Goal: Information Seeking & Learning: Learn about a topic

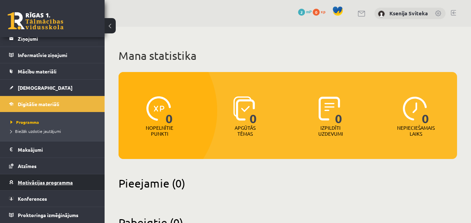
scroll to position [29, 0]
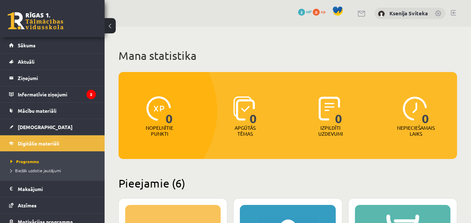
scroll to position [29, 0]
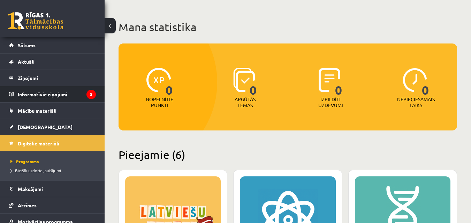
click at [52, 92] on legend "Informatīvie ziņojumi 3" at bounding box center [57, 94] width 78 height 16
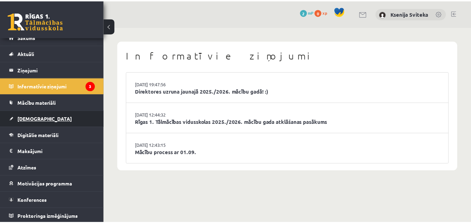
scroll to position [10, 0]
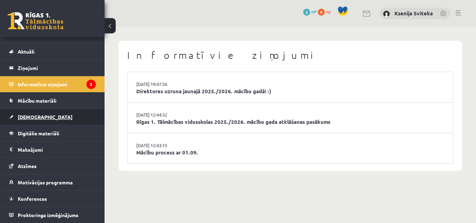
click at [52, 134] on span "Digitālie materiāli" at bounding box center [38, 133] width 41 height 6
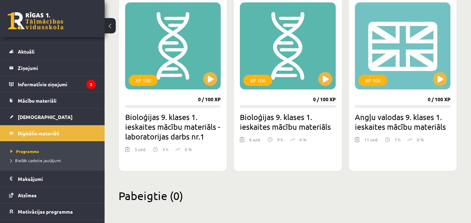
scroll to position [386, 0]
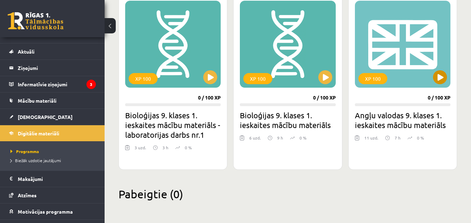
click at [394, 53] on div "XP 100" at bounding box center [402, 44] width 95 height 87
click at [407, 120] on h2 "Angļu valodas 9. klases 1. ieskaites mācību materiāls" at bounding box center [402, 120] width 95 height 20
click at [417, 55] on div "XP 100" at bounding box center [402, 44] width 95 height 87
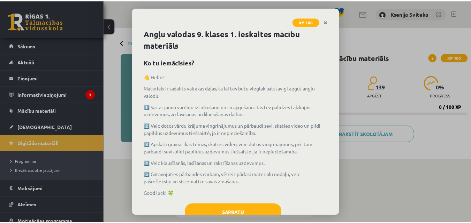
scroll to position [23, 0]
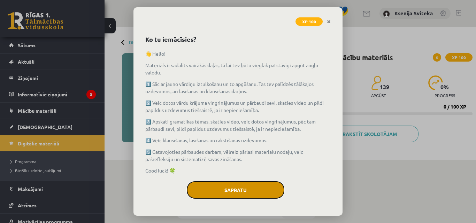
click at [255, 188] on button "Sapratu" at bounding box center [236, 189] width 98 height 17
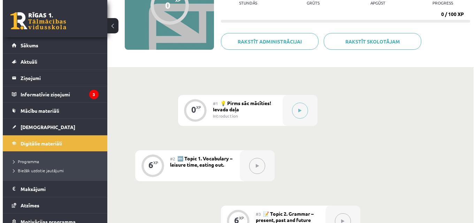
scroll to position [104, 0]
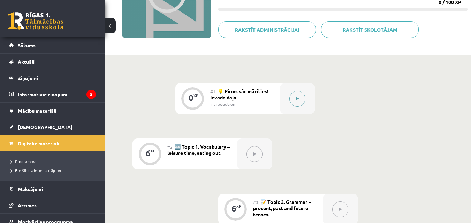
click at [303, 99] on button at bounding box center [297, 99] width 16 height 16
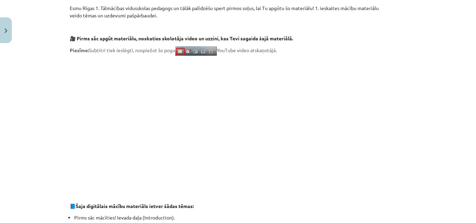
scroll to position [0, 0]
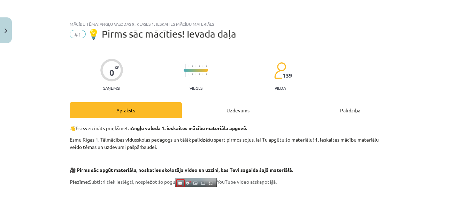
click at [26, 22] on div "Mācību tēma: Angļu valodas 9. klases 1. ieskaites mācību materiāls #1 💡 Pirms s…" at bounding box center [238, 111] width 476 height 223
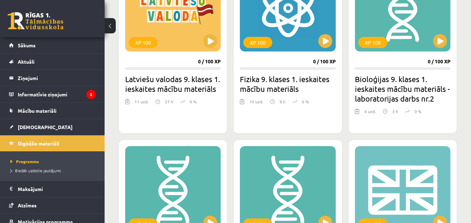
scroll to position [282, 0]
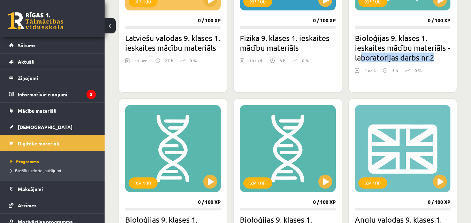
drag, startPoint x: 359, startPoint y: 57, endPoint x: 174, endPoint y: 148, distance: 205.5
click at [439, 59] on h2 "Bioloģijas 9. klases 1. ieskaites mācību materiāls - laboratorijas darbs nr.2" at bounding box center [402, 47] width 95 height 29
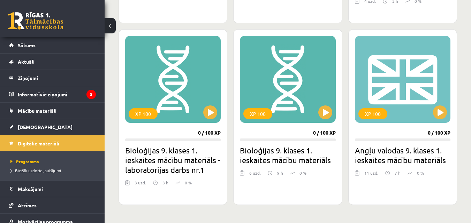
scroll to position [351, 0]
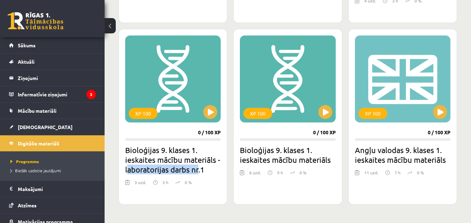
drag, startPoint x: 129, startPoint y: 169, endPoint x: 199, endPoint y: 173, distance: 70.5
click at [199, 173] on h2 "Bioloģijas 9. klases 1. ieskaites mācību materiāls - laboratorijas darbs nr.1" at bounding box center [172, 159] width 95 height 29
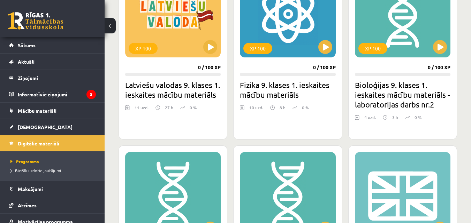
scroll to position [212, 0]
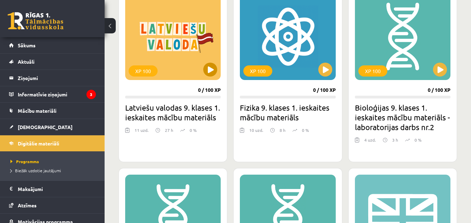
click at [177, 50] on div "XP 100" at bounding box center [172, 36] width 95 height 87
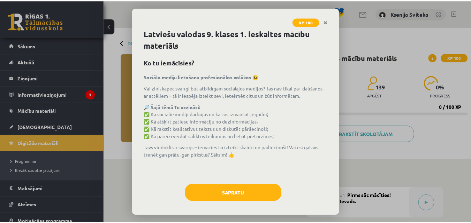
scroll to position [3, 0]
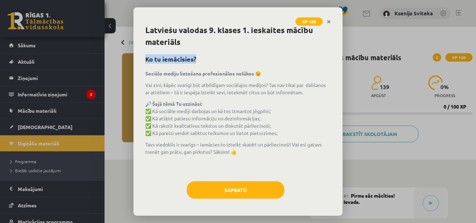
drag, startPoint x: 145, startPoint y: 57, endPoint x: 241, endPoint y: 59, distance: 96.5
click at [241, 59] on div "Latviešu valodas 9. klases 1. ieskaites mācību materiāls Ko tu iemācīsies? Soci…" at bounding box center [237, 122] width 209 height 188
click at [218, 48] on h1 "Latviešu valodas 9. klases 1. ieskaites mācību materiāls" at bounding box center [237, 36] width 185 height 24
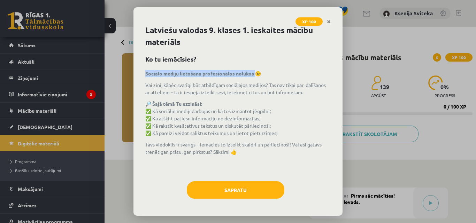
drag, startPoint x: 146, startPoint y: 74, endPoint x: 256, endPoint y: 75, distance: 109.7
click at [256, 75] on strong "Sociālo mediju lietošana profesionālos nolūkos 😉" at bounding box center [203, 73] width 116 height 6
click at [220, 106] on p "🔎 Šajā tēmā Tu uzzināsi: ✅ Kā sociālie mediji darbojas un kā tos izmantot jēgpi…" at bounding box center [237, 118] width 185 height 37
drag, startPoint x: 146, startPoint y: 73, endPoint x: 253, endPoint y: 74, distance: 107.6
click at [253, 74] on strong "Sociālo mediju lietošana profesionālos nolūkos 😉" at bounding box center [203, 73] width 116 height 6
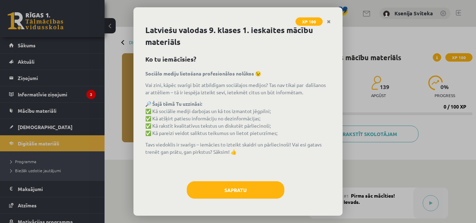
click at [192, 90] on p "Vai zini, kāpēc svarīgi būt atbildīgam sociālajos medijos? Tas nav tikai par da…" at bounding box center [237, 89] width 185 height 15
drag, startPoint x: 147, startPoint y: 84, endPoint x: 204, endPoint y: 87, distance: 56.5
click at [204, 87] on p "Vai zini, kāpēc svarīgi būt atbildīgam sociālajos medijos? Tas nav tikai par da…" at bounding box center [237, 89] width 185 height 15
click at [189, 92] on p "Vai zini, kāpēc svarīgi būt atbildīgam sociālajos medijos? Tas nav tikai par da…" at bounding box center [237, 89] width 185 height 15
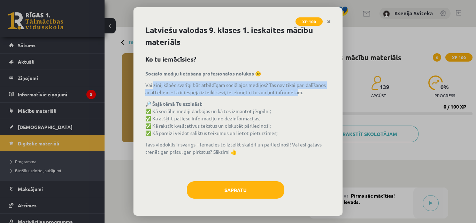
drag, startPoint x: 153, startPoint y: 81, endPoint x: 320, endPoint y: 94, distance: 167.0
click at [320, 94] on p "Vai zini, kāpēc svarīgi būt atbildīgam sociālajos medijos? Tas nav tikai par da…" at bounding box center [237, 89] width 185 height 15
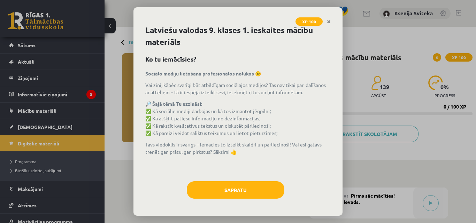
click at [299, 68] on div "Latviešu valodas 9. klases 1. ieskaites mācību materiāls Ko tu iemācīsies? Soci…" at bounding box center [237, 122] width 209 height 188
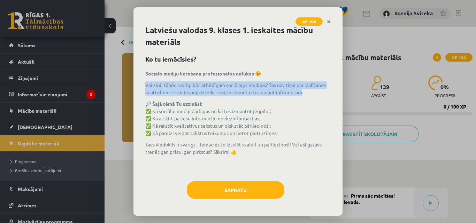
drag, startPoint x: 142, startPoint y: 82, endPoint x: 321, endPoint y: 94, distance: 179.4
click at [321, 94] on div "Latviešu valodas 9. klases 1. ieskaites mācību materiāls Ko tu iemācīsies? Soci…" at bounding box center [237, 122] width 209 height 188
click at [162, 83] on p "Vai zini, kāpēc svarīgi būt atbildīgam sociālajos medijos? Tas nav tikai par da…" at bounding box center [237, 89] width 185 height 15
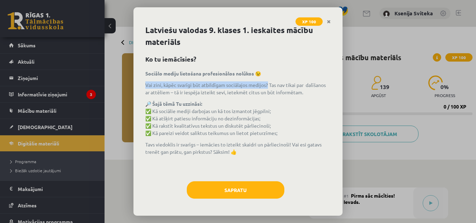
drag, startPoint x: 146, startPoint y: 85, endPoint x: 268, endPoint y: 88, distance: 122.6
click at [268, 88] on p "Vai zini, kāpēc svarīgi būt atbildīgam sociālajos medijos? Tas nav tikai par da…" at bounding box center [237, 89] width 185 height 15
click at [268, 86] on p "Vai zini, kāpēc svarīgi būt atbildīgam sociālajos medijos? Tas nav tikai par da…" at bounding box center [237, 89] width 185 height 15
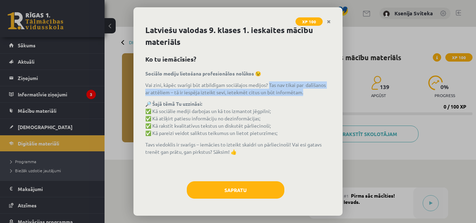
drag, startPoint x: 269, startPoint y: 85, endPoint x: 327, endPoint y: 91, distance: 58.5
click at [327, 91] on div "Latviešu valodas 9. klases 1. ieskaites mācību materiāls Ko tu iemācīsies? Soci…" at bounding box center [237, 122] width 209 height 188
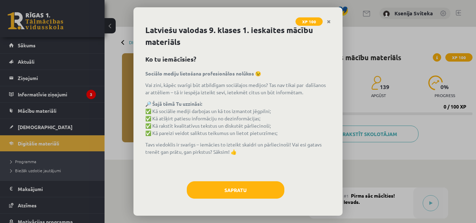
click at [271, 103] on p "🔎 Šajā tēmā Tu uzzināsi: ✅ Kā sociālie mediji darbojas un kā tos izmantot jēgpi…" at bounding box center [237, 118] width 185 height 37
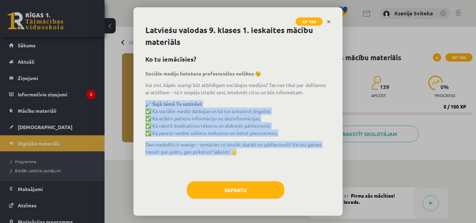
drag, startPoint x: 169, startPoint y: 104, endPoint x: 280, endPoint y: 151, distance: 120.6
click at [280, 151] on div "Sociālo mediju lietošana profesionālos nolūkos 😉 Vai zini, kāpēc svarīgi būt at…" at bounding box center [237, 122] width 185 height 104
click at [201, 119] on p "🔎 Šajā tēmā Tu uzzināsi: ✅ Kā sociālie mediji darbojas un kā tos izmantot jēgpi…" at bounding box center [237, 118] width 185 height 37
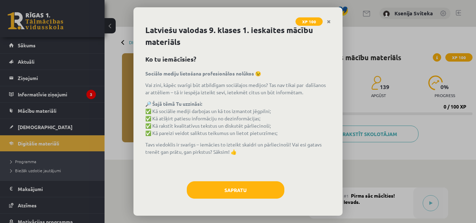
drag, startPoint x: 156, startPoint y: 119, endPoint x: 273, endPoint y: 119, distance: 117.0
click at [273, 119] on p "🔎 Šajā tēmā Tu uzzināsi: ✅ Kā sociālie mediji darbojas un kā tos izmantot jēgpi…" at bounding box center [237, 118] width 185 height 37
drag, startPoint x: 154, startPoint y: 126, endPoint x: 205, endPoint y: 123, distance: 51.3
click at [204, 123] on p "🔎 Šajā tēmā Tu uzzināsi: ✅ Kā sociālie mediji darbojas un kā tos izmantot jēgpi…" at bounding box center [237, 118] width 185 height 37
click at [199, 111] on p "🔎 Šajā tēmā Tu uzzināsi: ✅ Kā sociālie mediji darbojas un kā tos izmantot jēgpi…" at bounding box center [237, 118] width 185 height 37
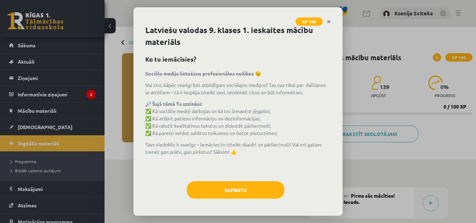
drag, startPoint x: 152, startPoint y: 126, endPoint x: 279, endPoint y: 128, distance: 126.8
click at [279, 128] on p "🔎 Šajā tēmā Tu uzzināsi: ✅ Kā sociālie mediji darbojas un kā tos izmantot jēgpi…" at bounding box center [237, 118] width 185 height 37
drag, startPoint x: 153, startPoint y: 133, endPoint x: 281, endPoint y: 133, distance: 127.5
click at [281, 133] on p "🔎 Šajā tēmā Tu uzzināsi: ✅ Kā sociālie mediji darbojas un kā tos izmantot jēgpi…" at bounding box center [237, 118] width 185 height 37
click at [147, 157] on div "Sociālo mediju lietošana profesionālos nolūkos 😉 Vai zini, kāpēc svarīgi būt at…" at bounding box center [237, 122] width 185 height 104
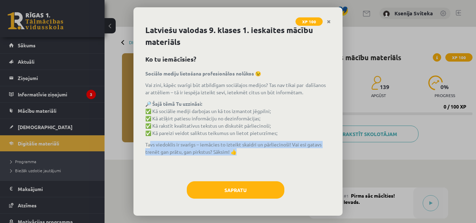
drag, startPoint x: 149, startPoint y: 146, endPoint x: 240, endPoint y: 154, distance: 90.9
click at [240, 154] on p "Tavs viedoklis ir svarīgs – iemācies to izteikt skaidri un pārliecinoši! Vai es…" at bounding box center [237, 148] width 185 height 15
click at [179, 142] on p "Tavs viedoklis ir svarīgs – iemācies to izteikt skaidri un pārliecinoši! Vai es…" at bounding box center [237, 148] width 185 height 15
drag, startPoint x: 148, startPoint y: 144, endPoint x: 244, endPoint y: 153, distance: 96.2
click at [244, 153] on p "Tavs viedoklis ir svarīgs – iemācies to izteikt skaidri un pārliecinoši! Vai es…" at bounding box center [237, 148] width 185 height 15
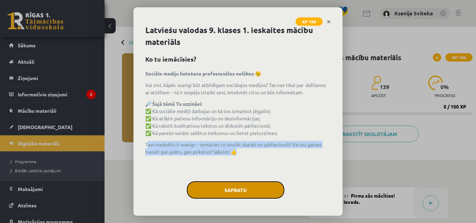
click at [238, 186] on button "Sapratu" at bounding box center [236, 189] width 98 height 17
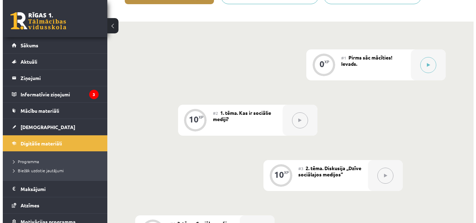
scroll to position [104, 0]
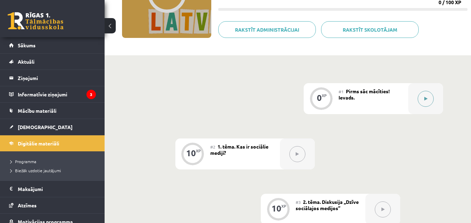
click at [427, 98] on icon at bounding box center [425, 99] width 3 height 4
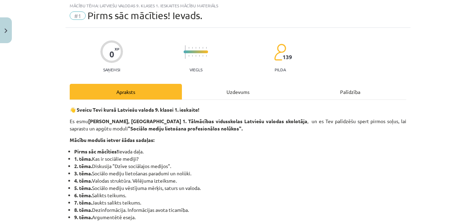
scroll to position [35, 0]
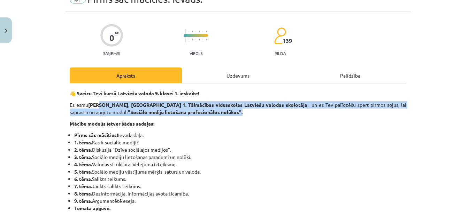
drag, startPoint x: 96, startPoint y: 105, endPoint x: 412, endPoint y: 116, distance: 316.4
click at [412, 116] on div "Mācību tēma: Latviešu valodas 9. klases 1. ieskaites mācību materiāls #1 Pirms …" at bounding box center [238, 111] width 476 height 223
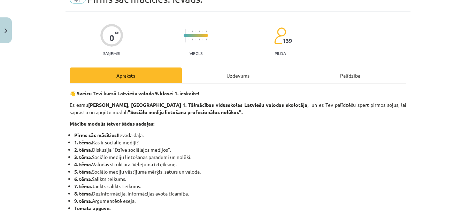
click at [87, 124] on strong "Mācību modulis ietver šādas sadaļas:" at bounding box center [112, 124] width 85 height 6
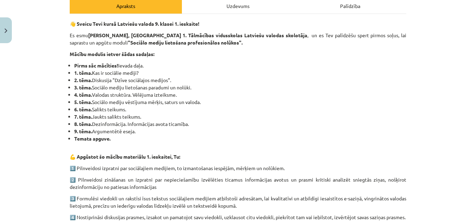
scroll to position [139, 0]
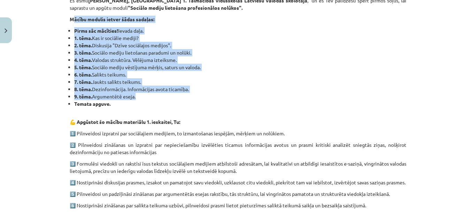
drag, startPoint x: 71, startPoint y: 23, endPoint x: 136, endPoint y: 97, distance: 98.8
click at [136, 97] on div "👋 Sveicu Tevi kursā Latviešu valoda 9. klasei 1. ieskaite! Es esmu [PERSON_NAME…" at bounding box center [238, 210] width 336 height 450
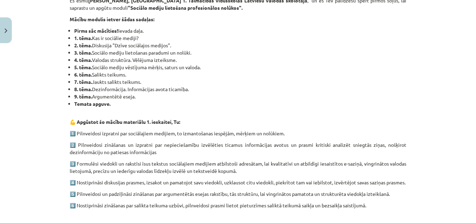
click at [80, 124] on strong "💪 Apgūstot šo mācību materiālu 1. ieskaitei, Tu:" at bounding box center [125, 122] width 110 height 6
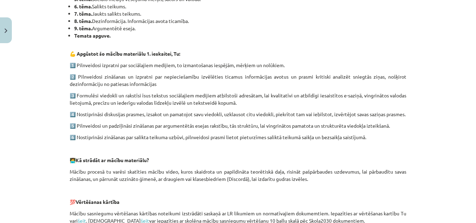
scroll to position [209, 0]
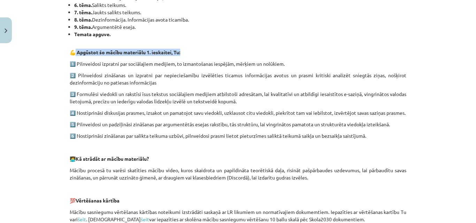
drag, startPoint x: 72, startPoint y: 51, endPoint x: 189, endPoint y: 51, distance: 117.0
click at [189, 51] on p "💪 Apgūstot šo mācību materiālu 1. ieskaitei, Tu:" at bounding box center [238, 52] width 336 height 7
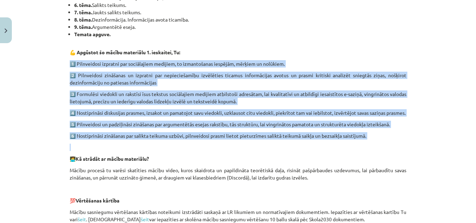
drag, startPoint x: 53, startPoint y: 63, endPoint x: 362, endPoint y: 158, distance: 323.1
click at [362, 158] on div "Mācību tēma: Latviešu valodas 9. klases 1. ieskaites mācību materiāls #1 Pirms …" at bounding box center [238, 111] width 476 height 223
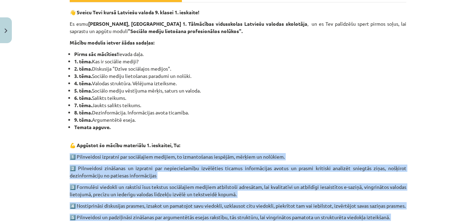
scroll to position [104, 0]
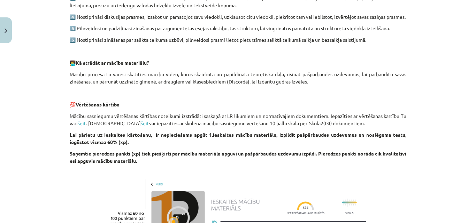
scroll to position [300, 0]
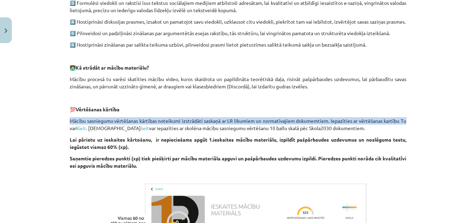
drag, startPoint x: 65, startPoint y: 129, endPoint x: 420, endPoint y: 131, distance: 355.3
click at [420, 131] on div "Mācību tēma: Latviešu valodas 9. klases 1. ieskaites mācību materiāls #1 Pirms …" at bounding box center [238, 111] width 476 height 223
click at [186, 101] on div "👋 Sveicu Tevi kursā Latviešu valoda 9. klasei 1. ieskaite! Es esmu [PERSON_NAME…" at bounding box center [238, 49] width 336 height 450
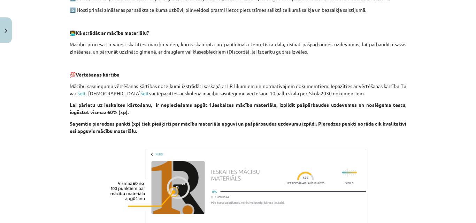
scroll to position [370, 0]
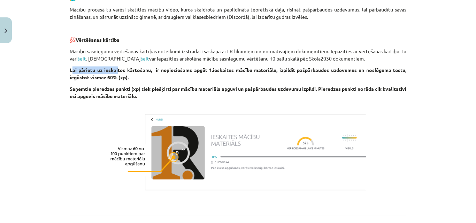
drag, startPoint x: 69, startPoint y: 76, endPoint x: 115, endPoint y: 78, distance: 45.3
click at [115, 78] on strong "Lai pārietu uz ieskaites kārtošanu, ir nepieciešams apgūt 1.ieskaites mācību ma…" at bounding box center [238, 74] width 336 height 14
click at [170, 81] on p "Lai pārietu uz ieskaites kārtošanu, ir nepieciešams apgūt 1.ieskaites mācību ma…" at bounding box center [238, 74] width 336 height 15
drag, startPoint x: 68, startPoint y: 85, endPoint x: 129, endPoint y: 85, distance: 61.0
click at [129, 81] on p "Lai pārietu uz ieskaites kārtošanu, ir nepieciešams apgūt 1.ieskaites mācību ma…" at bounding box center [238, 74] width 336 height 15
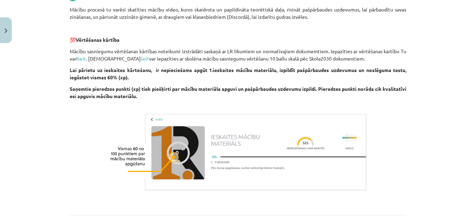
click at [183, 107] on p "Saņemtie pieredzes punkti (xp) tiek piešķirti par mācību materiāla apguvi un pa…" at bounding box center [238, 96] width 336 height 22
drag, startPoint x: 215, startPoint y: 77, endPoint x: 267, endPoint y: 77, distance: 51.5
click at [267, 77] on strong "Lai pārietu uz ieskaites kārtošanu, ir nepieciešams apgūt 1.ieskaites mācību ma…" at bounding box center [238, 74] width 336 height 14
drag, startPoint x: 208, startPoint y: 90, endPoint x: 199, endPoint y: 84, distance: 10.8
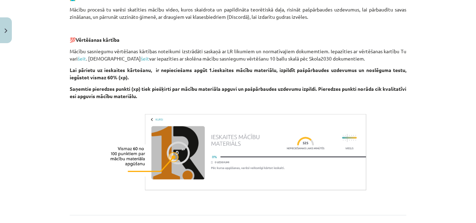
click at [264, 81] on p "Lai pārietu uz ieskaites kārtošanu, ir nepieciešams apgūt 1.ieskaites mācību ma…" at bounding box center [238, 74] width 336 height 15
drag, startPoint x: 274, startPoint y: 77, endPoint x: 202, endPoint y: 78, distance: 72.4
click at [202, 78] on strong "Lai pārietu uz ieskaites kārtošanu, ir nepieciešams apgūt 1.ieskaites mācību ma…" at bounding box center [238, 74] width 336 height 14
drag, startPoint x: 314, startPoint y: 74, endPoint x: 311, endPoint y: 73, distance: 3.6
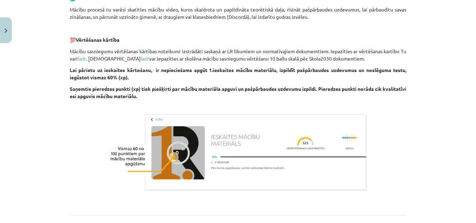
drag, startPoint x: 277, startPoint y: 75, endPoint x: 405, endPoint y: 80, distance: 127.9
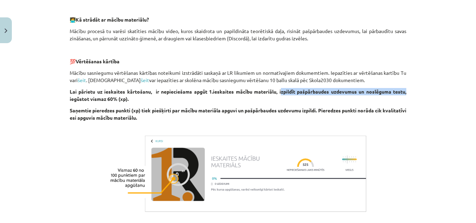
scroll to position [313, 0]
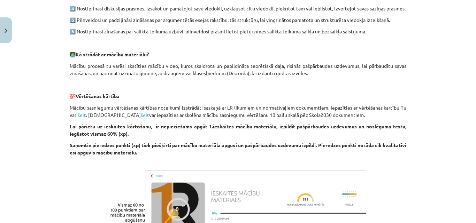
click at [353, 153] on strong "Saņemtie pieredzes punkti (xp) tiek piešķirti par mācību materiāla apguvi un pa…" at bounding box center [238, 149] width 336 height 14
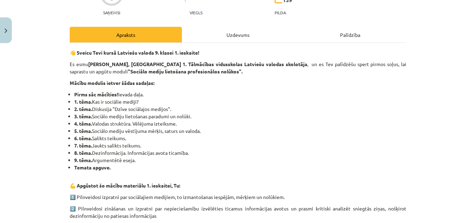
scroll to position [0, 0]
